Goal: Navigation & Orientation: Find specific page/section

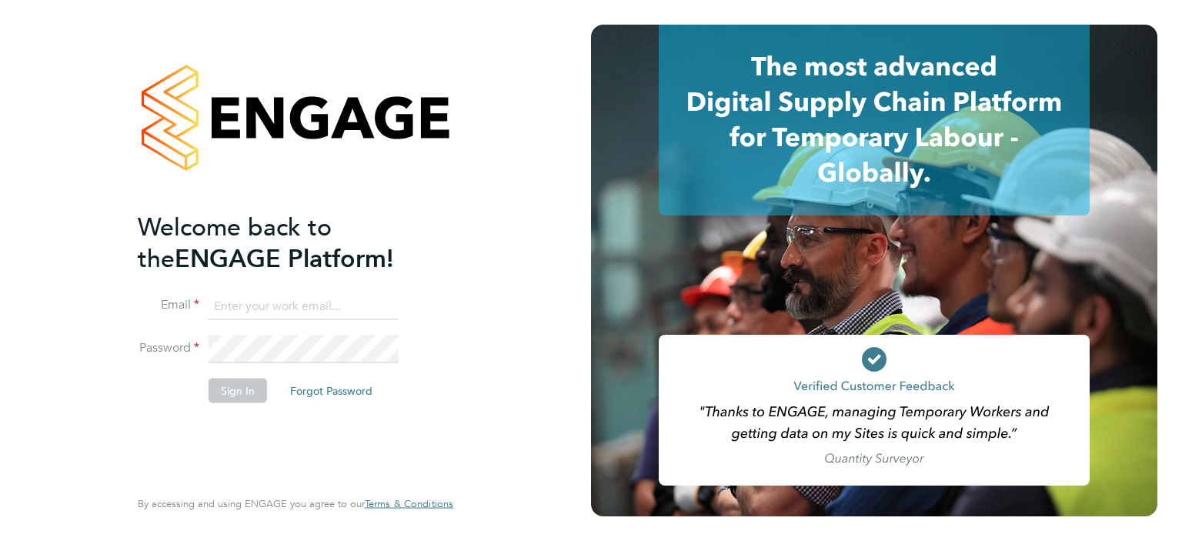
type input "[EMAIL_ADDRESS][DOMAIN_NAME]"
click at [255, 390] on button "Sign In" at bounding box center [237, 390] width 58 height 25
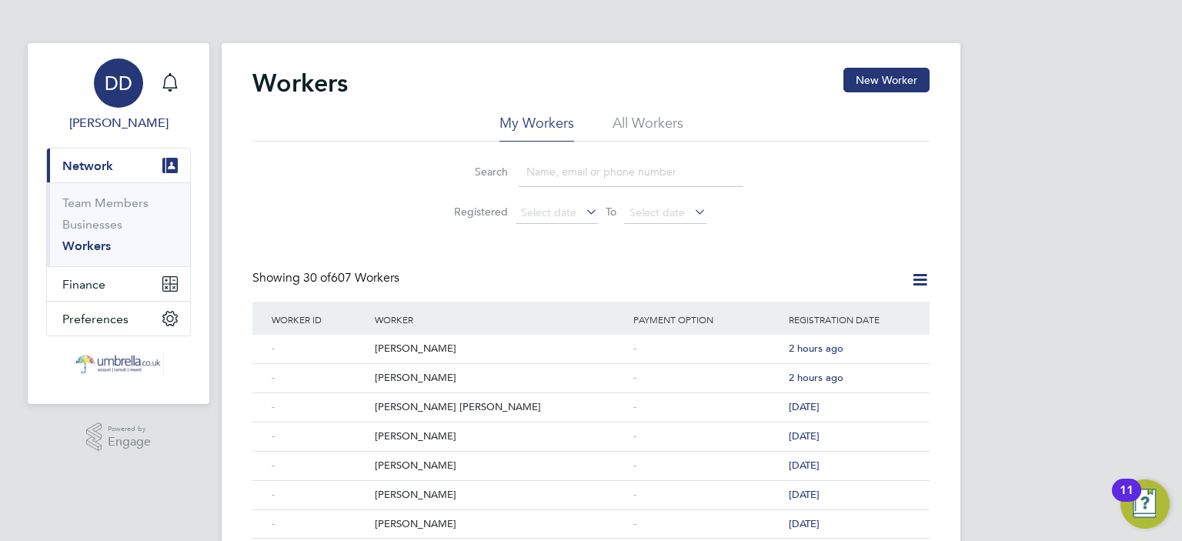
click at [105, 72] on div "DD" at bounding box center [118, 82] width 49 height 49
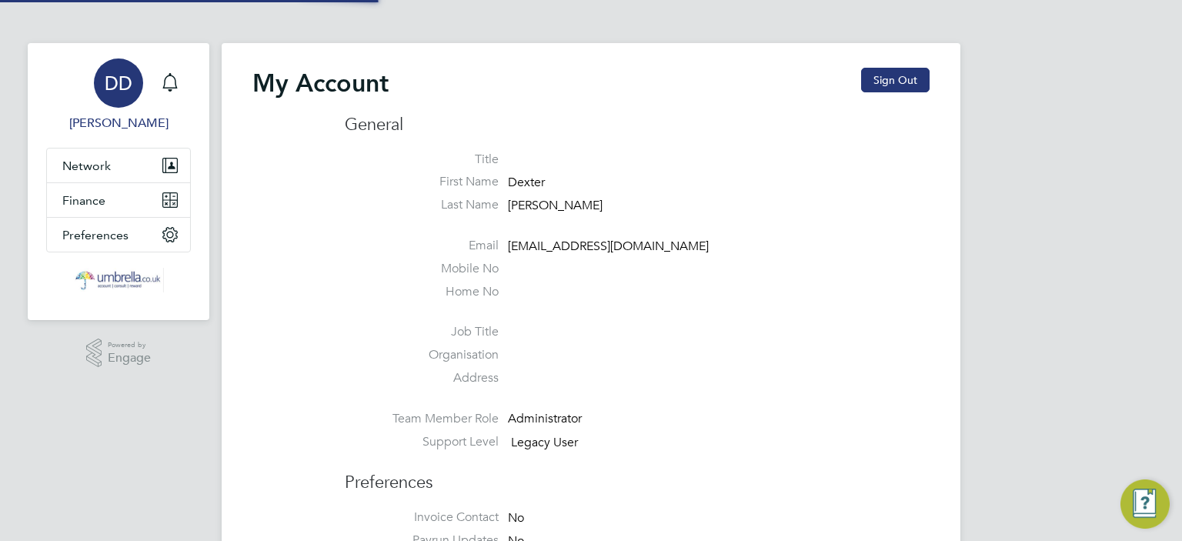
type input "dexter@umbrella.co.uk"
click at [888, 76] on button "Sign Out" at bounding box center [895, 80] width 68 height 25
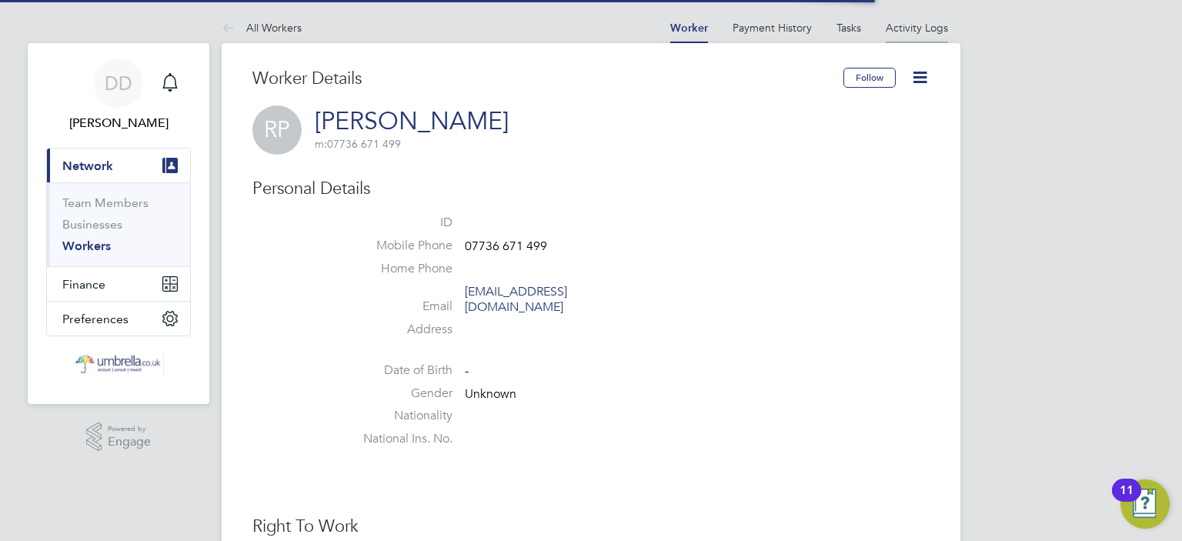
click at [911, 28] on link "Activity Logs" at bounding box center [916, 28] width 62 height 14
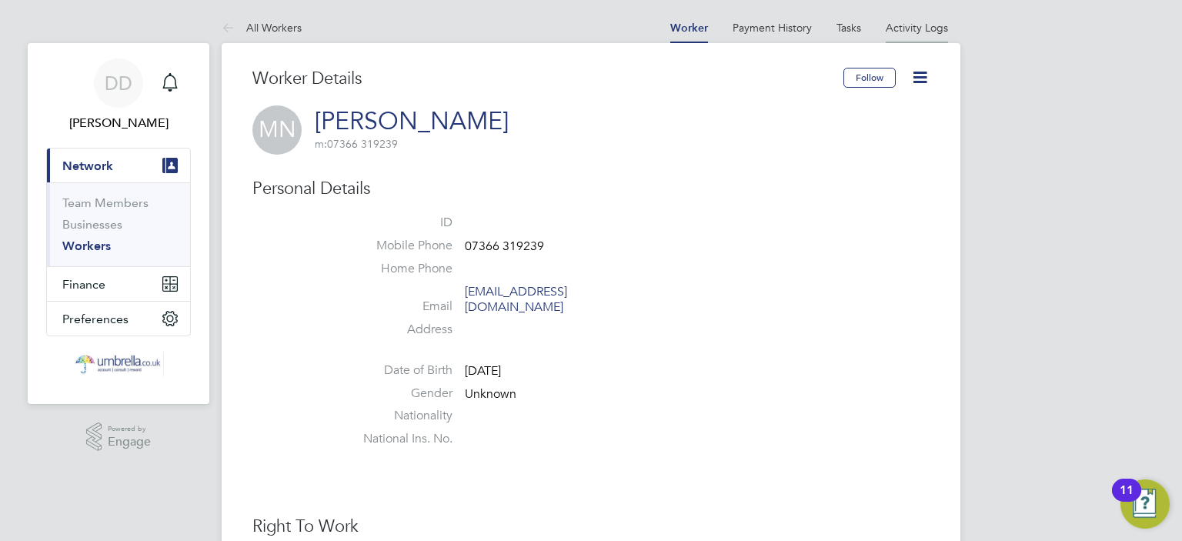
click at [896, 29] on link "Activity Logs" at bounding box center [916, 28] width 62 height 14
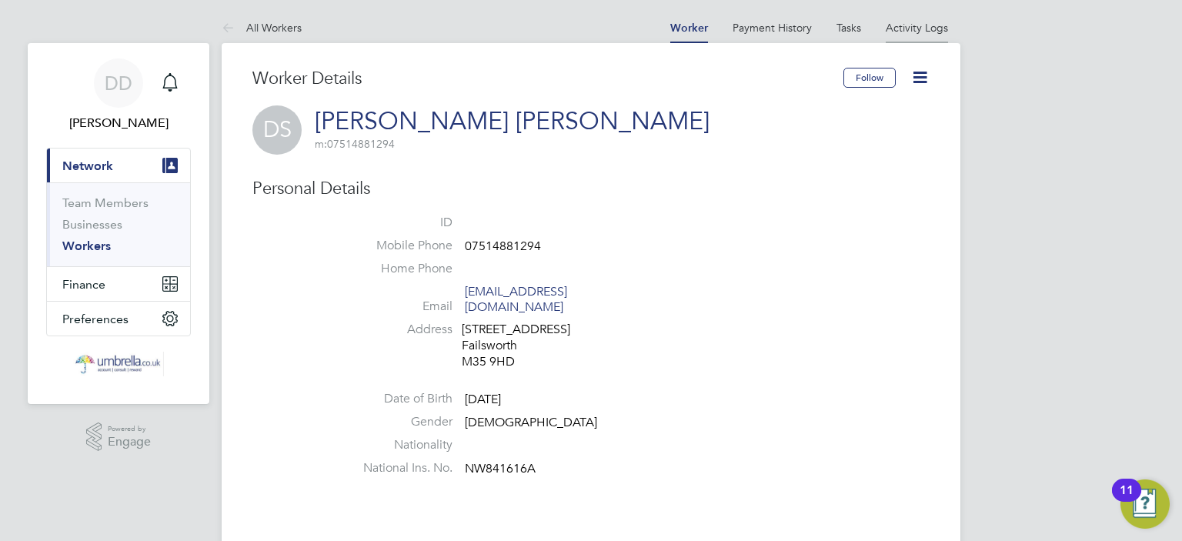
click at [903, 35] on li "Activity Logs" at bounding box center [916, 27] width 62 height 31
